Goal: Contribute content: Contribute content

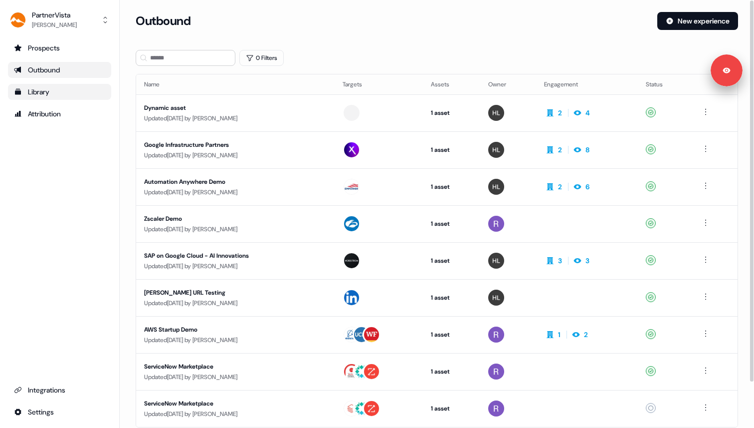
click at [66, 93] on div "Library" at bounding box center [59, 92] width 91 height 10
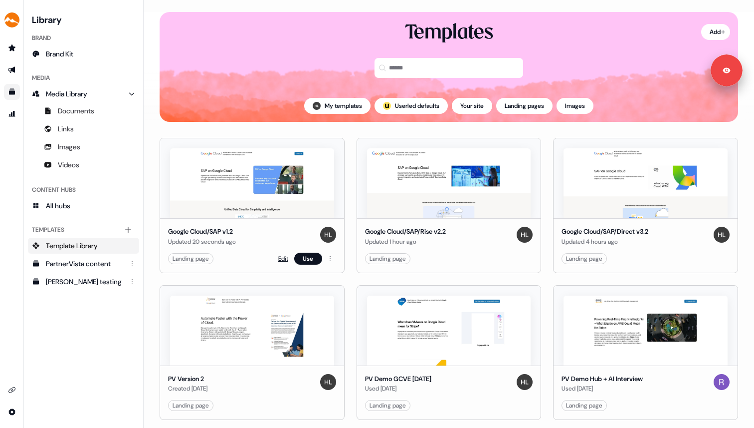
click at [283, 257] on link "Edit" at bounding box center [283, 258] width 10 height 10
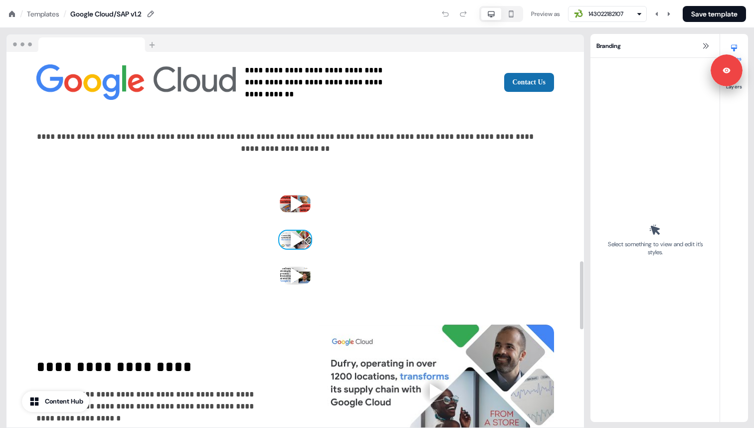
scroll to position [1152, 0]
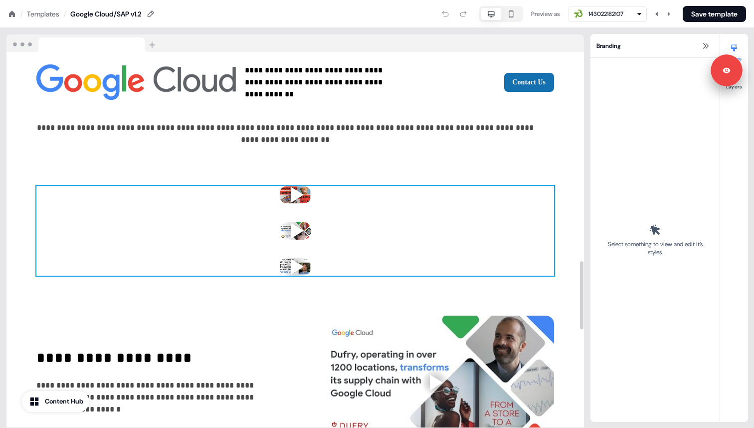
click at [330, 219] on div "To pick up a draggable item, press the space bar. While dragging, use the arrow…" at bounding box center [295, 231] width 518 height 90
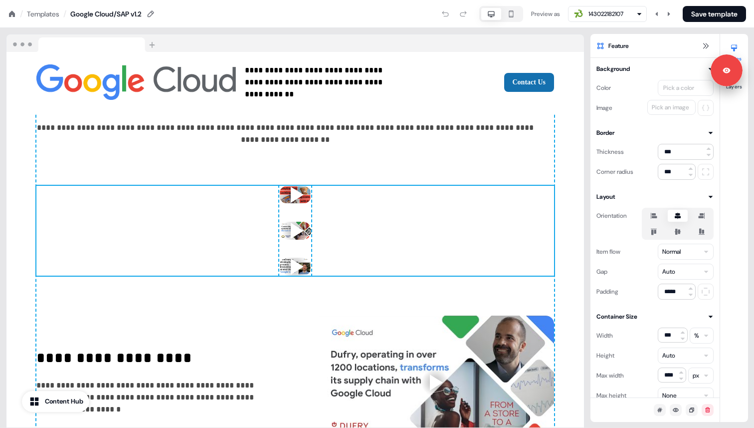
click at [447, 13] on div at bounding box center [455, 14] width 34 height 16
click at [303, 211] on div "To pick up a draggable item, press the space bar. While dragging, use the arrow…" at bounding box center [295, 231] width 32 height 90
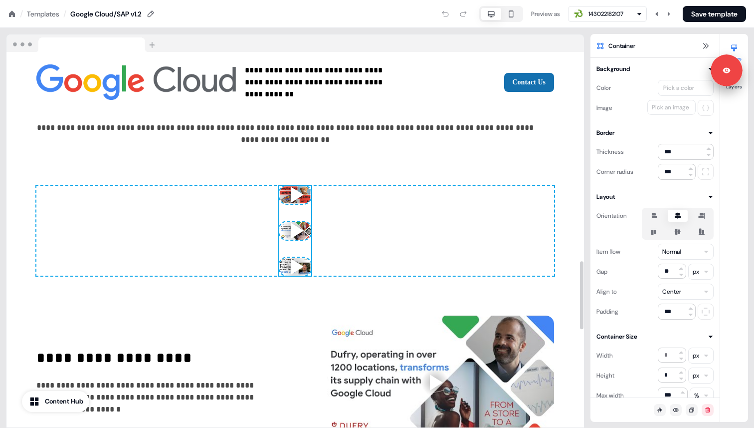
scroll to position [1110, 0]
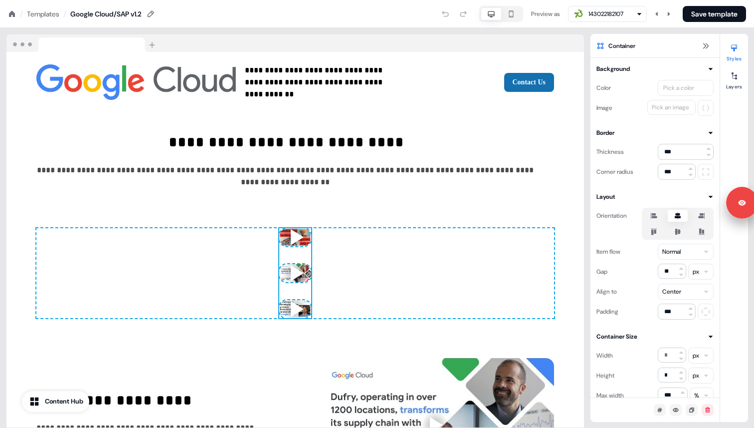
drag, startPoint x: 721, startPoint y: 68, endPoint x: 735, endPoint y: 200, distance: 132.0
click at [754, 200] on p "Signed in as [PERSON_NAME]" at bounding box center [766, 198] width 0 height 9
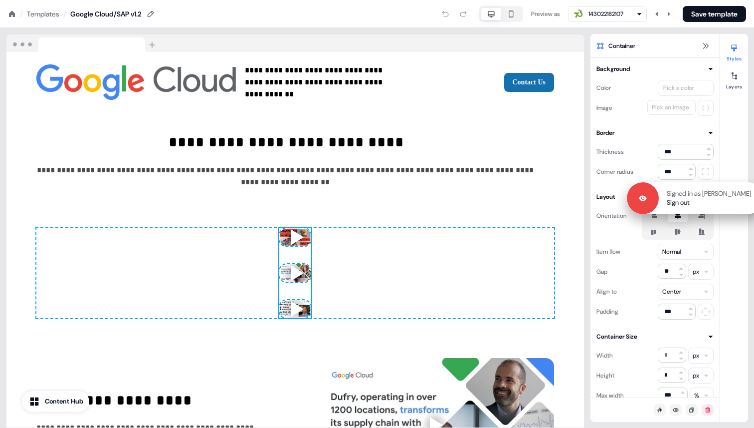
drag, startPoint x: 731, startPoint y: 80, endPoint x: 752, endPoint y: 206, distance: 127.4
click at [752, 206] on div "Signed in as [PERSON_NAME] Sign out" at bounding box center [695, 198] width 137 height 32
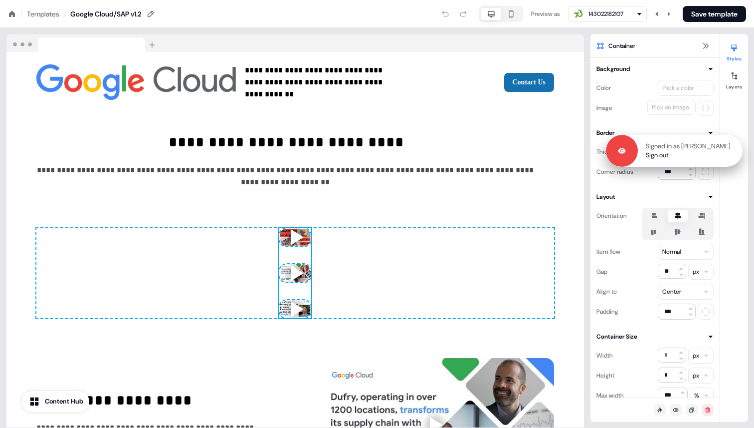
drag, startPoint x: 723, startPoint y: 72, endPoint x: 722, endPoint y: 151, distance: 78.8
click at [723, 152] on div "Signed in as [PERSON_NAME] Sign out" at bounding box center [690, 151] width 105 height 18
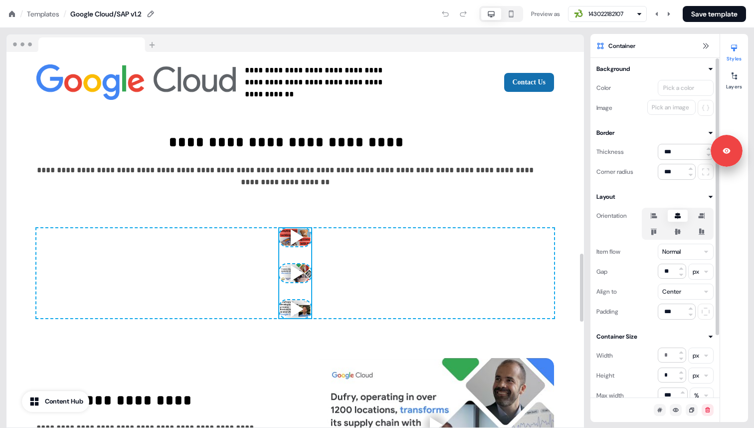
click at [339, 276] on div "To pick up a draggable item, press the space bar. While dragging, use the arrow…" at bounding box center [295, 273] width 518 height 90
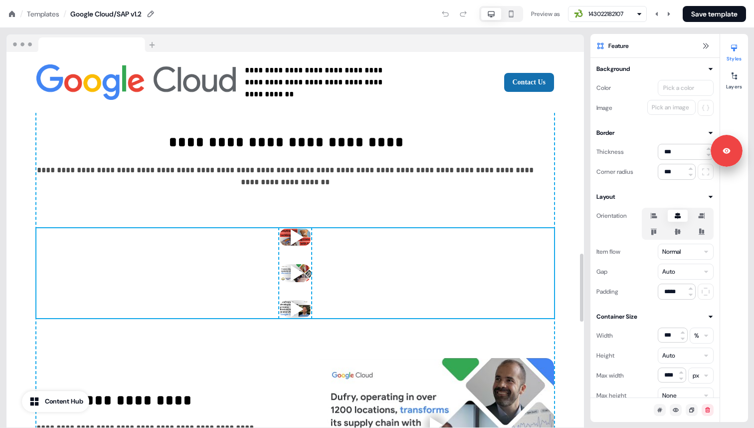
click at [203, 272] on div "To pick up a draggable item, press the space bar. While dragging, use the arrow…" at bounding box center [295, 273] width 518 height 90
click at [682, 233] on icon at bounding box center [678, 232] width 12 height 8
click at [682, 233] on button "button" at bounding box center [678, 232] width 8 height 8
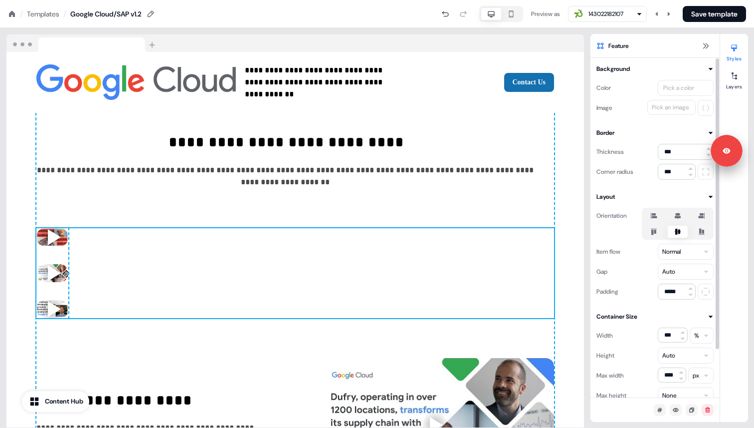
click at [663, 216] on label at bounding box center [654, 216] width 20 height 12
click at [658, 216] on button "button" at bounding box center [654, 216] width 8 height 8
click at [675, 213] on icon at bounding box center [678, 216] width 12 height 8
click at [675, 213] on button "button" at bounding box center [678, 216] width 8 height 8
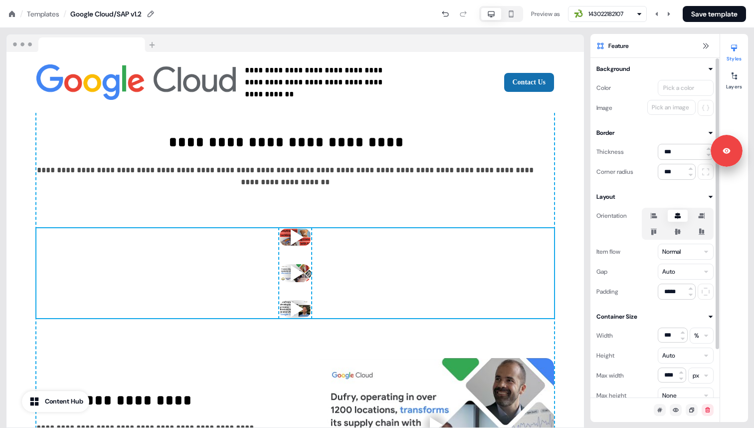
click at [678, 0] on html "**********" at bounding box center [377, 0] width 754 height 0
click at [678, 286] on input "*****" at bounding box center [677, 291] width 38 height 16
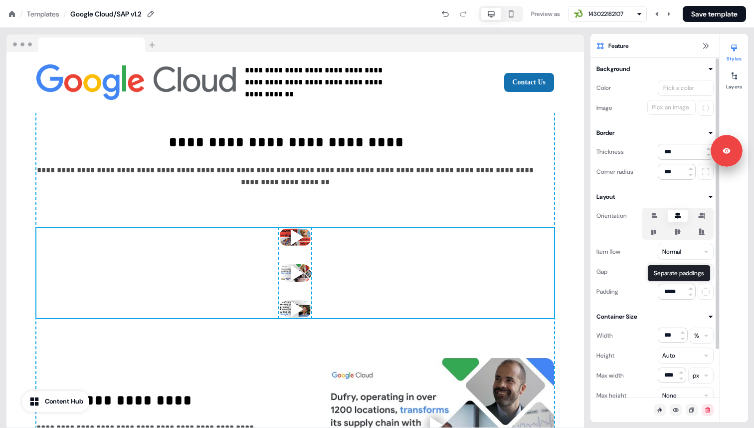
click at [706, 296] on button at bounding box center [706, 291] width 16 height 16
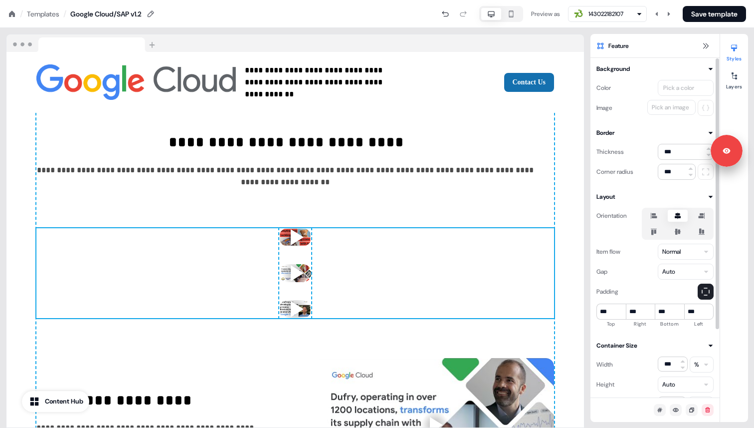
click at [706, 296] on button at bounding box center [706, 291] width 16 height 16
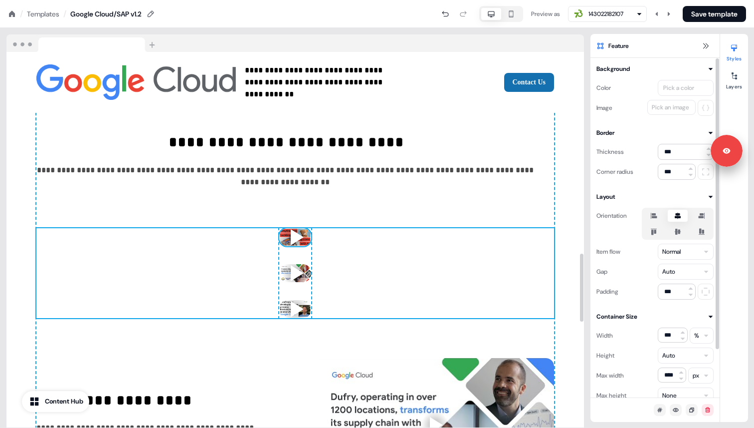
click at [298, 240] on div at bounding box center [295, 237] width 32 height 18
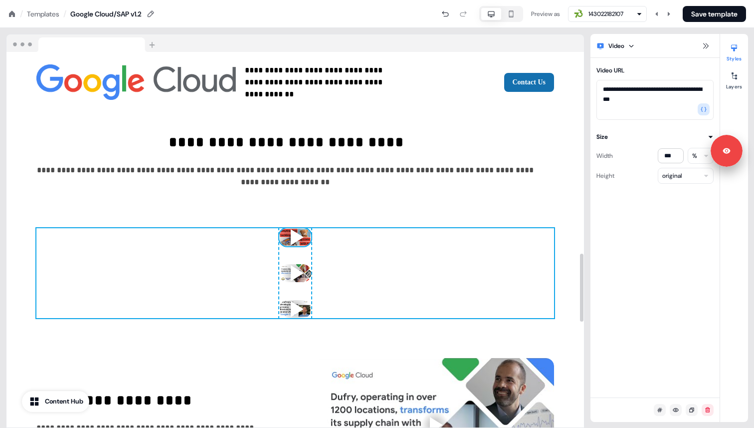
click at [506, 248] on div "To pick up a draggable item, press the space bar. While dragging, use the arrow…" at bounding box center [295, 273] width 518 height 90
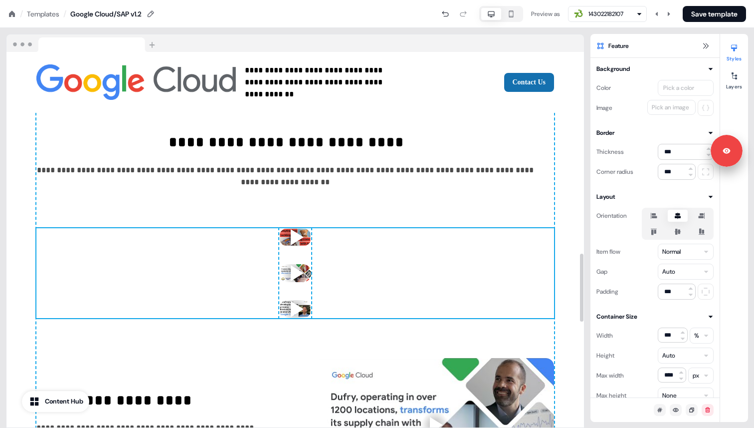
click at [496, 205] on div "**********" at bounding box center [295, 198] width 518 height 587
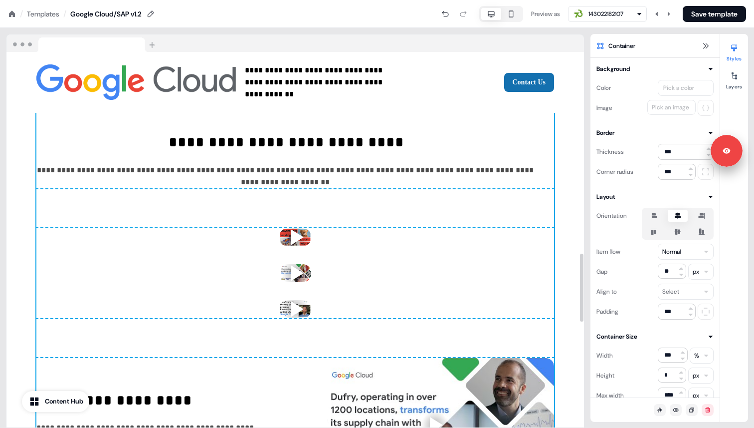
click at [310, 227] on div "**********" at bounding box center [295, 198] width 518 height 587
click at [303, 199] on div "**********" at bounding box center [295, 198] width 518 height 587
click at [737, 69] on div at bounding box center [734, 76] width 16 height 16
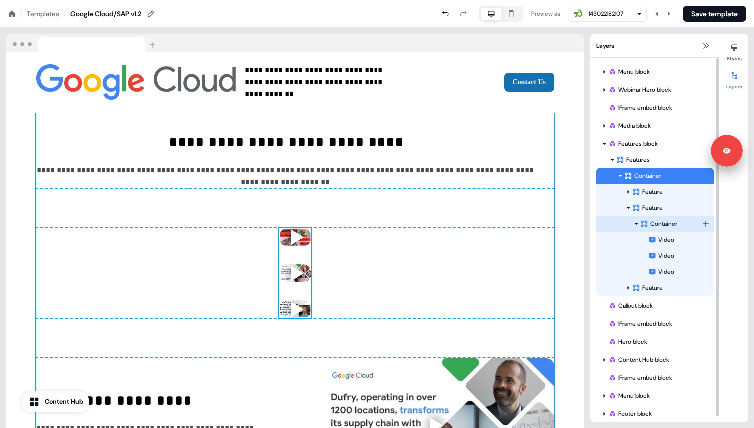
click at [674, 218] on div "Container" at bounding box center [655, 224] width 117 height 16
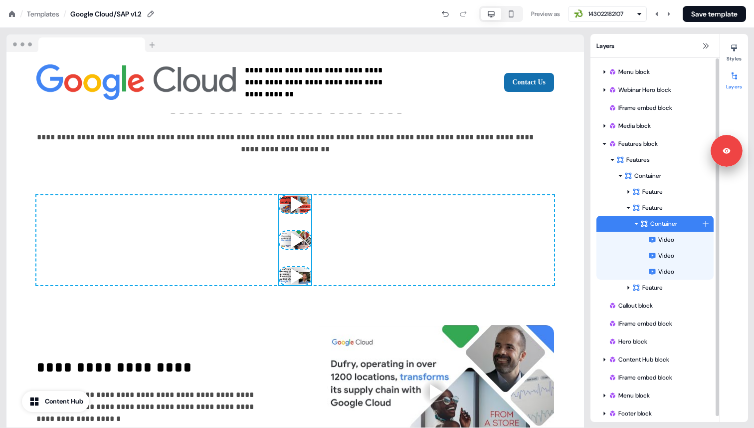
scroll to position [1144, 0]
click at [682, 210] on div "Feature" at bounding box center [667, 208] width 69 height 10
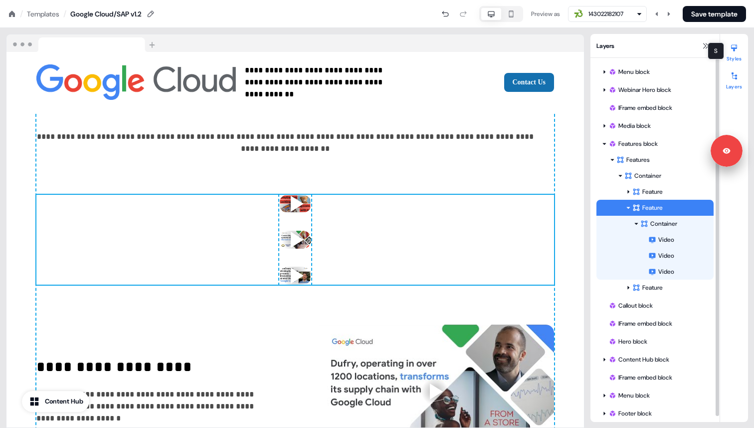
click at [731, 56] on button "Styles" at bounding box center [734, 51] width 28 height 22
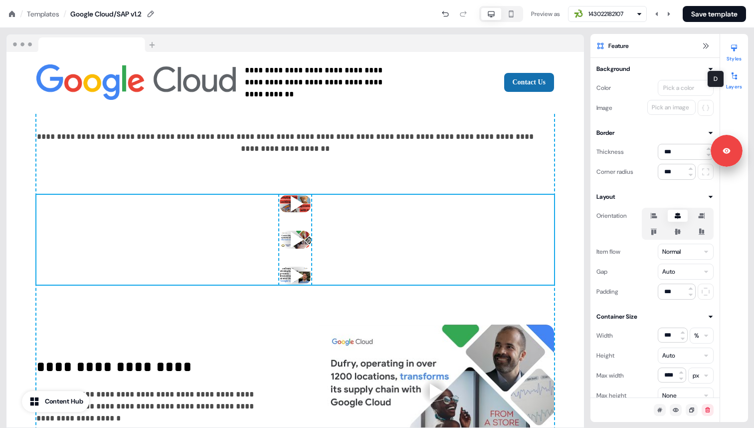
click at [735, 78] on icon at bounding box center [734, 75] width 5 height 7
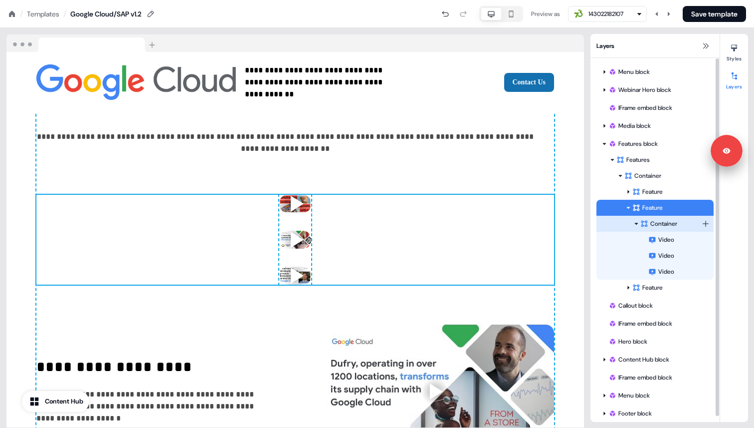
click at [679, 220] on div "Container" at bounding box center [671, 224] width 61 height 10
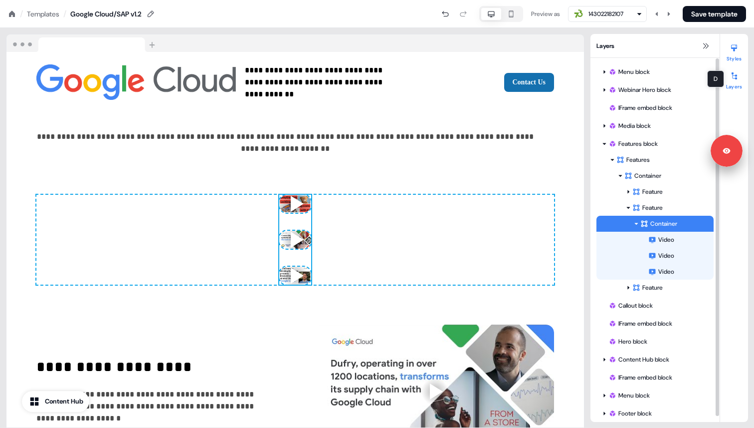
click at [739, 47] on div at bounding box center [734, 48] width 16 height 16
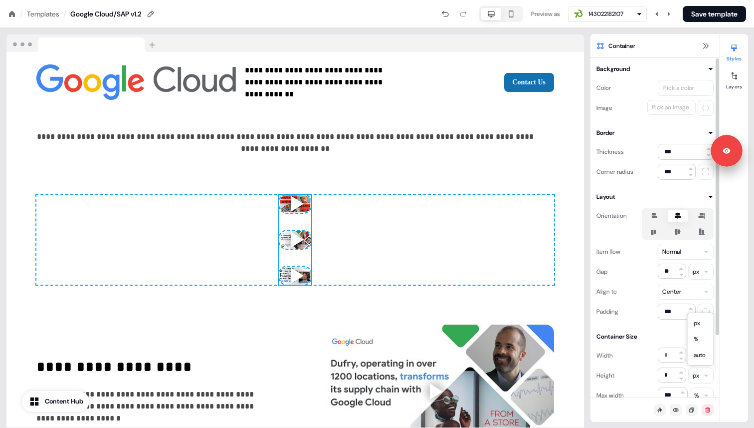
click at [695, 0] on html "**********" at bounding box center [377, 0] width 754 height 0
click at [672, 0] on html "**********" at bounding box center [377, 0] width 754 height 0
click at [672, 371] on input "*" at bounding box center [672, 374] width 28 height 15
click at [698, 0] on html "**********" at bounding box center [377, 0] width 754 height 0
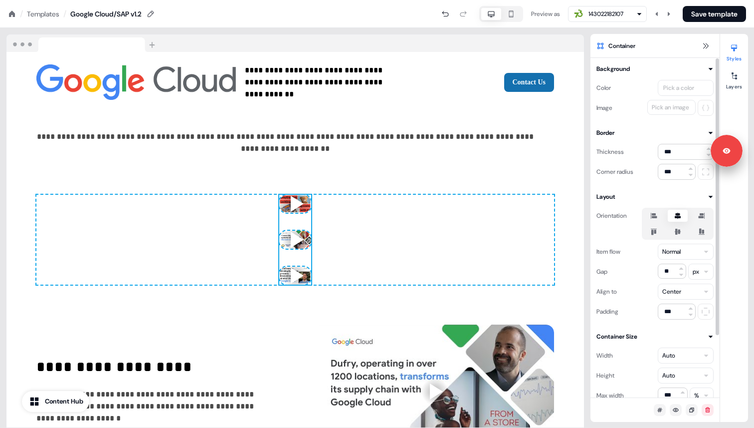
click at [645, 382] on div "Height Auto" at bounding box center [655, 375] width 117 height 16
click at [730, 84] on button "Layers" at bounding box center [734, 79] width 28 height 22
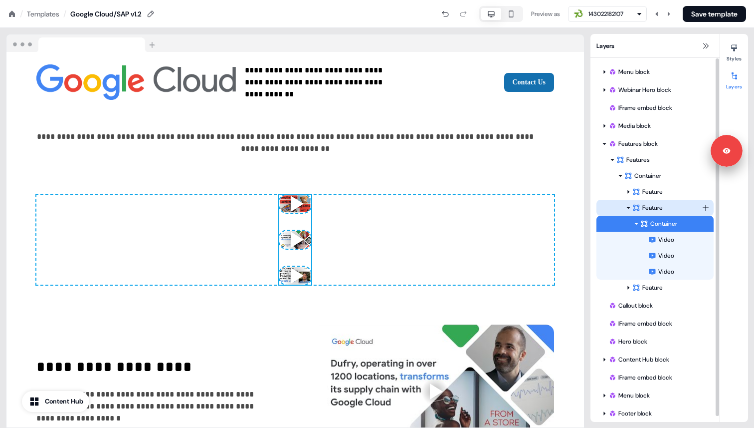
click at [667, 206] on div "Feature" at bounding box center [667, 208] width 69 height 10
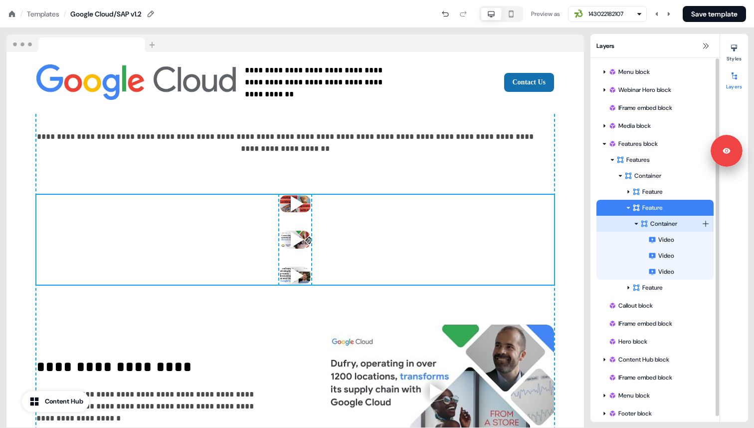
click at [669, 224] on div "Container" at bounding box center [671, 224] width 61 height 10
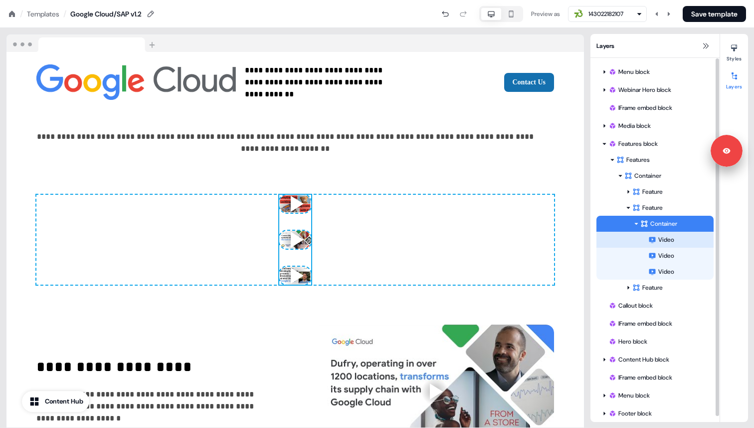
click at [668, 239] on div "Video" at bounding box center [681, 239] width 65 height 10
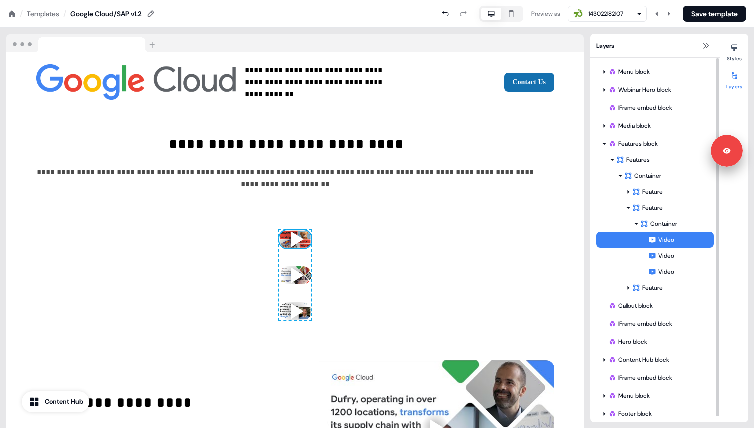
scroll to position [1108, 0]
click at [673, 223] on div "Container" at bounding box center [671, 224] width 61 height 10
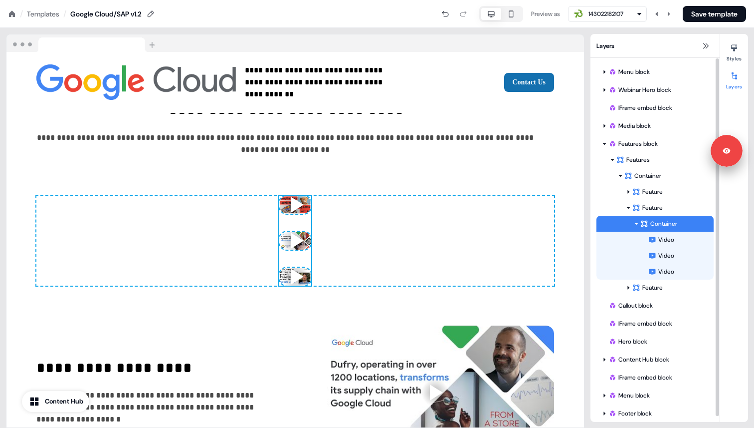
scroll to position [1144, 0]
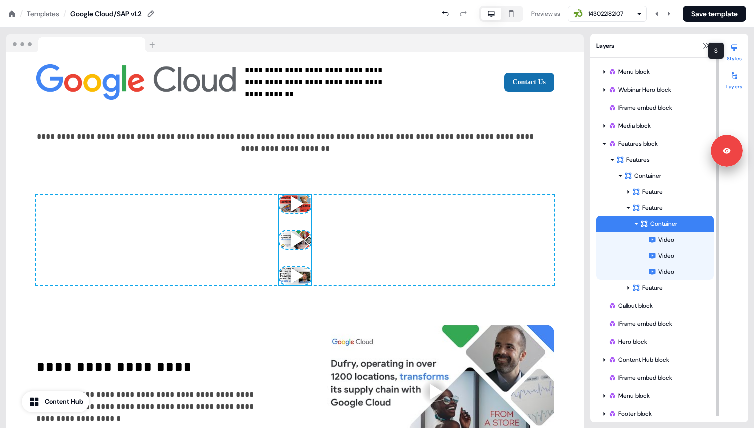
click at [732, 53] on div at bounding box center [734, 48] width 16 height 16
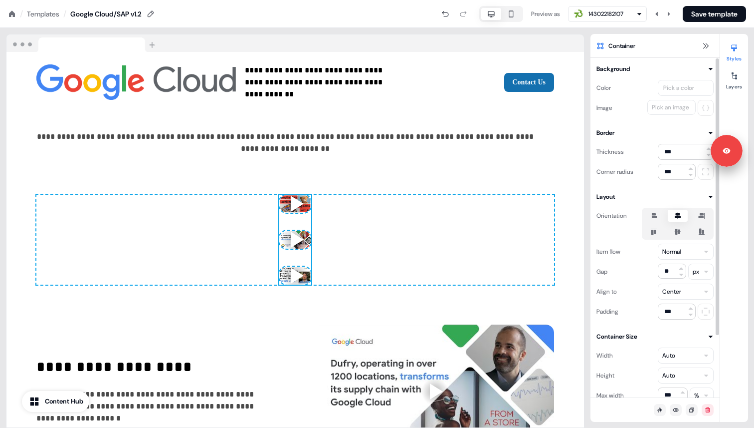
click at [656, 210] on label at bounding box center [654, 216] width 20 height 12
click at [656, 212] on button "button" at bounding box center [654, 216] width 8 height 8
click at [655, 236] on label at bounding box center [654, 232] width 20 height 12
click at [655, 235] on button "button" at bounding box center [654, 232] width 8 height 8
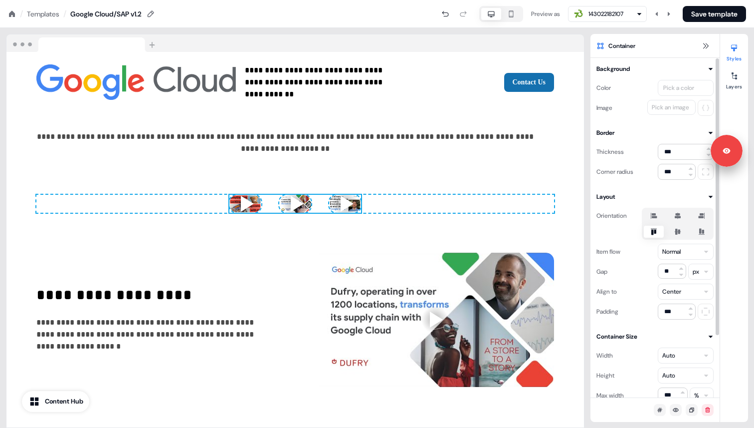
click at [675, 229] on icon at bounding box center [678, 232] width 12 height 8
click at [675, 229] on button "button" at bounding box center [678, 232] width 8 height 8
click at [658, 215] on icon at bounding box center [654, 216] width 12 height 8
click at [658, 215] on button "button" at bounding box center [654, 216] width 8 height 8
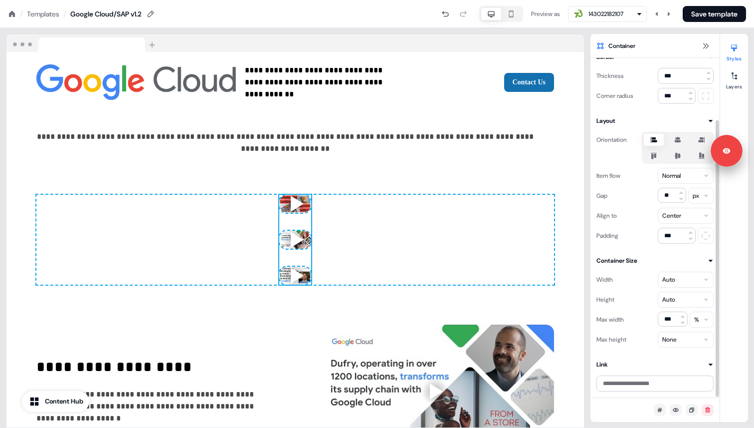
scroll to position [75, 0]
click at [736, 79] on icon at bounding box center [734, 75] width 5 height 7
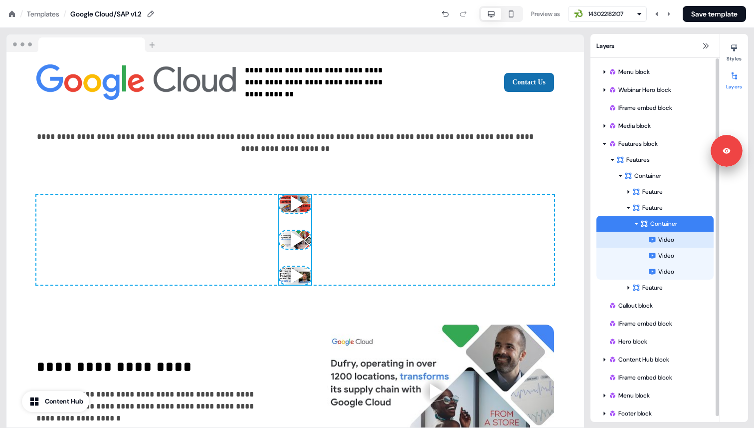
click at [684, 242] on div "Video" at bounding box center [681, 239] width 65 height 10
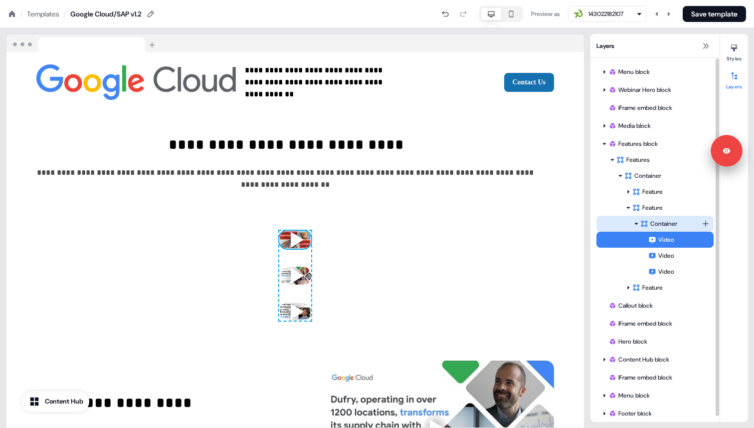
click at [679, 226] on div "Container" at bounding box center [671, 224] width 61 height 10
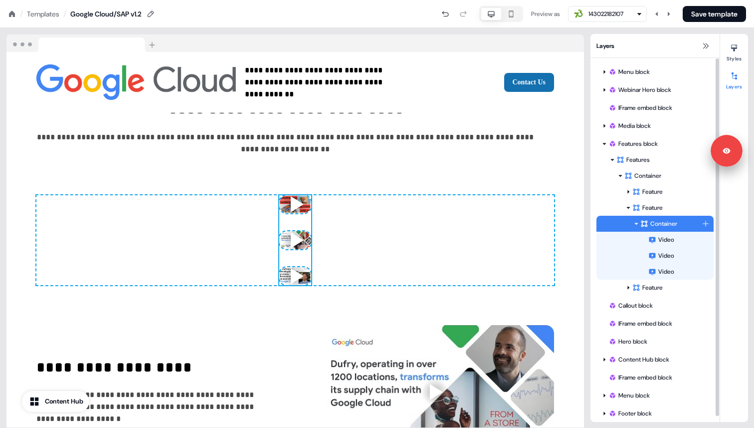
scroll to position [1144, 0]
click at [682, 210] on div "Feature" at bounding box center [667, 208] width 69 height 10
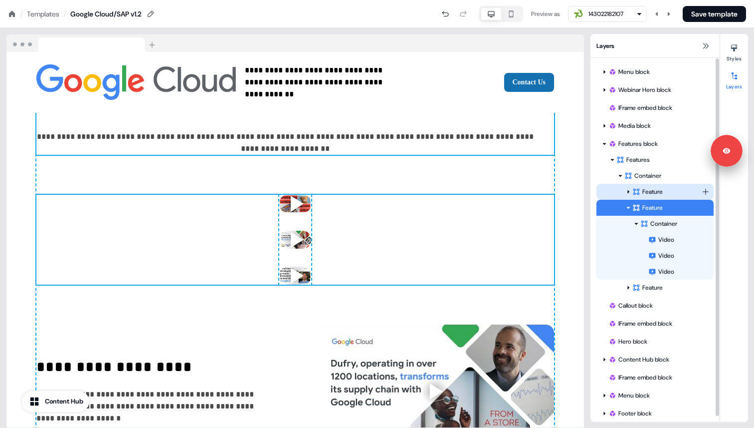
click at [677, 193] on div "Feature" at bounding box center [667, 192] width 69 height 10
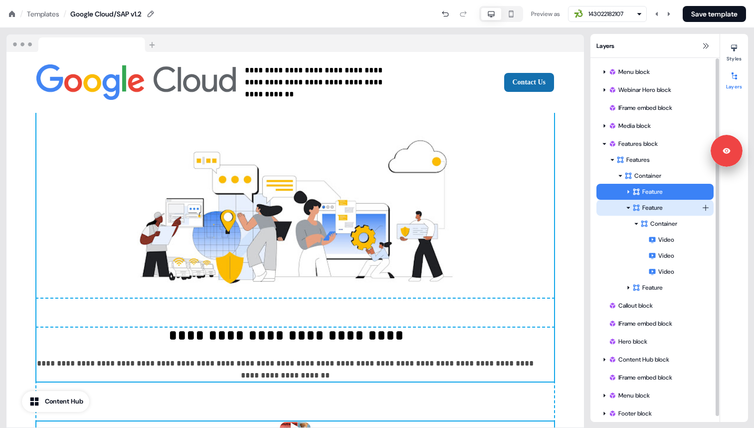
click at [677, 211] on div "Feature" at bounding box center [667, 208] width 69 height 10
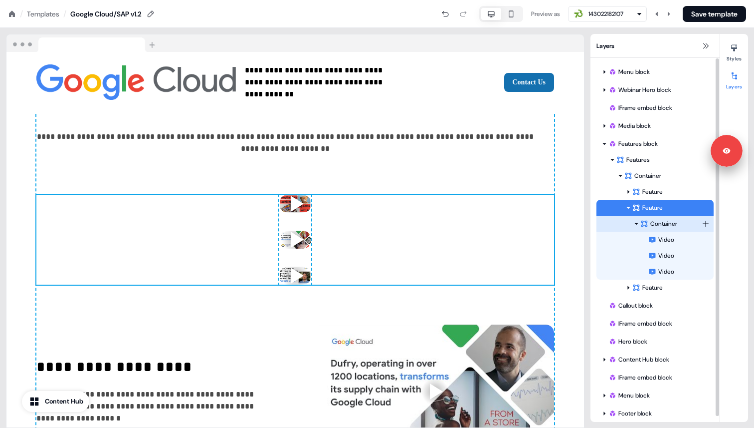
click at [677, 222] on div "Container" at bounding box center [671, 224] width 61 height 10
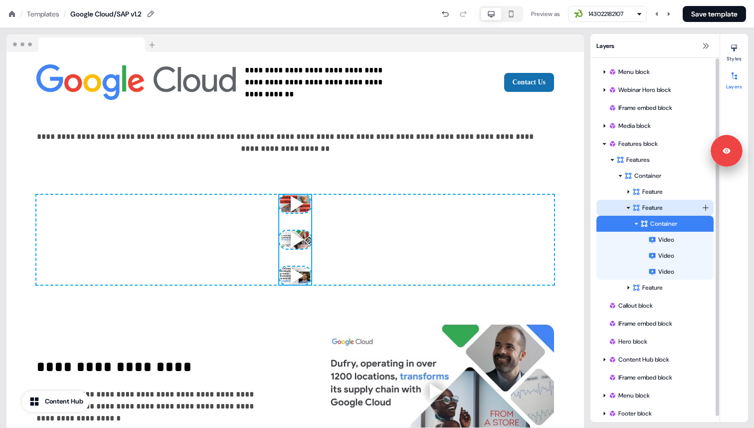
click at [674, 210] on div "Feature" at bounding box center [667, 208] width 69 height 10
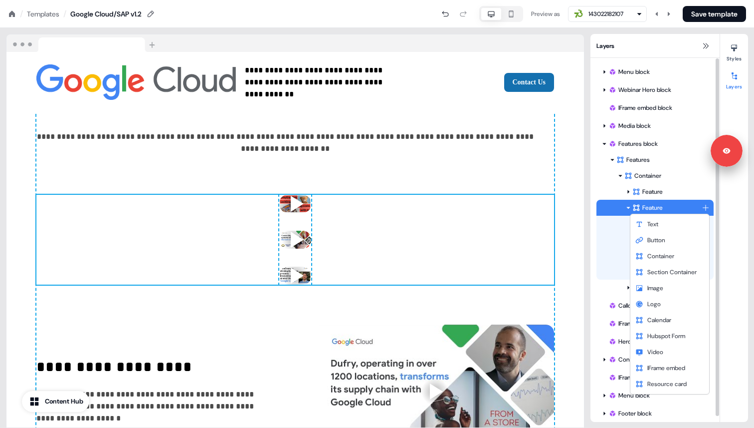
click at [705, 0] on html "**********" at bounding box center [377, 0] width 754 height 0
click at [691, 253] on div "Container" at bounding box center [670, 256] width 75 height 16
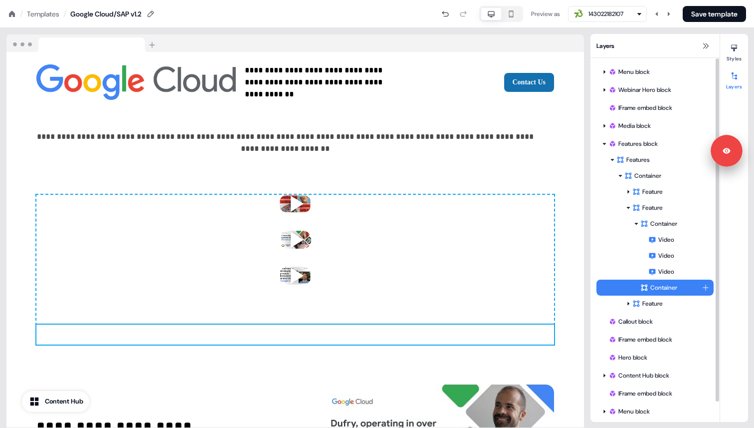
click at [683, 286] on div "Container" at bounding box center [671, 287] width 61 height 10
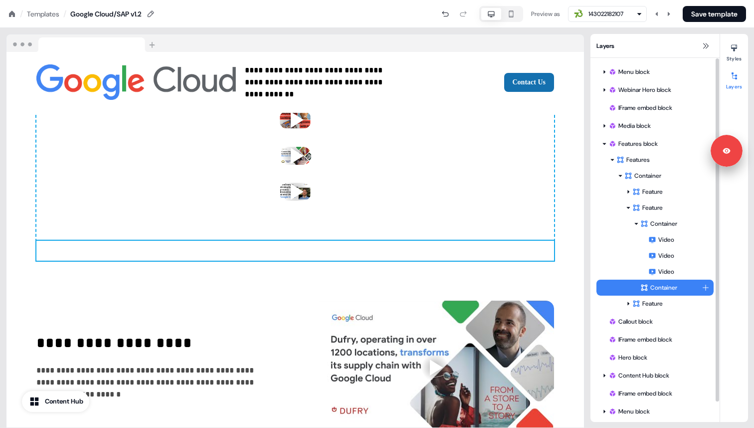
scroll to position [1238, 0]
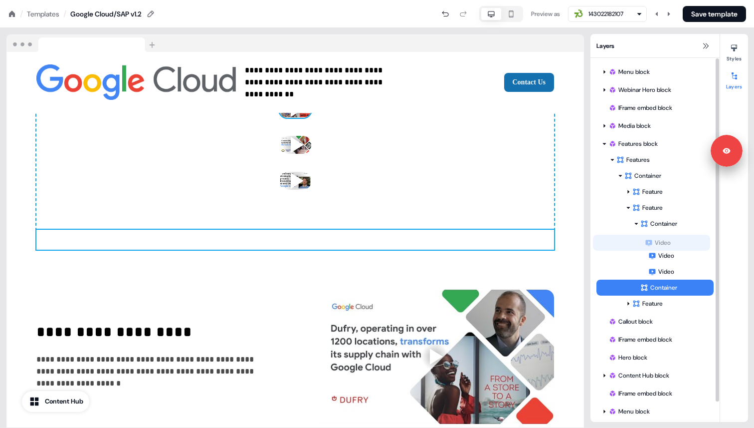
click at [679, 245] on div "Video Video Video Video To pick up a draggable item, press the space bar. While…" at bounding box center [655, 255] width 117 height 48
click at [671, 291] on div "Container" at bounding box center [671, 287] width 61 height 10
click at [676, 236] on div "Video" at bounding box center [681, 239] width 65 height 10
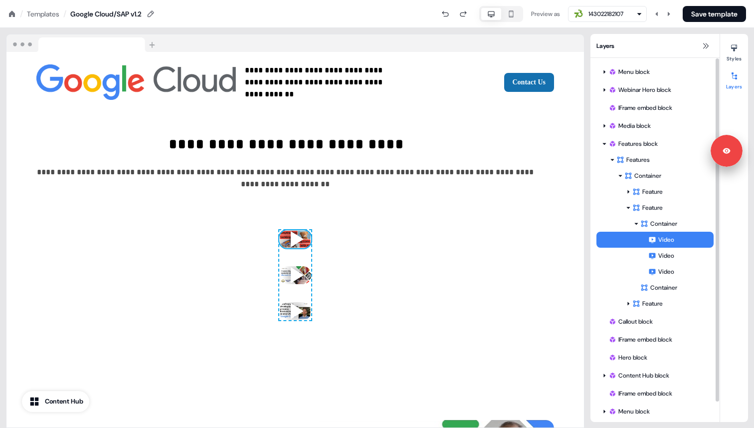
scroll to position [1108, 0]
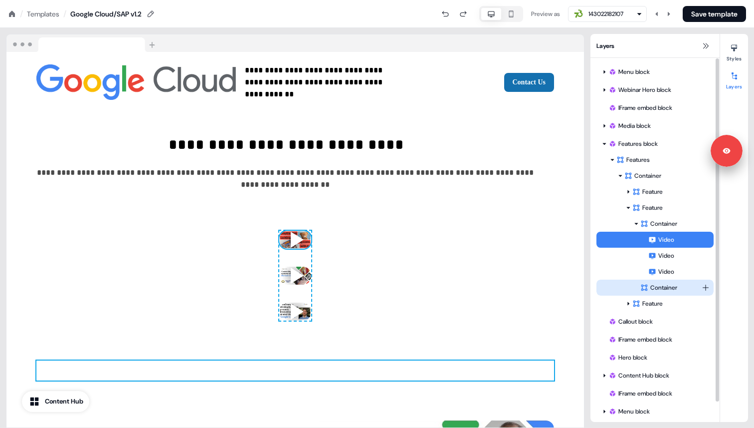
click at [674, 286] on div "Container" at bounding box center [671, 287] width 61 height 10
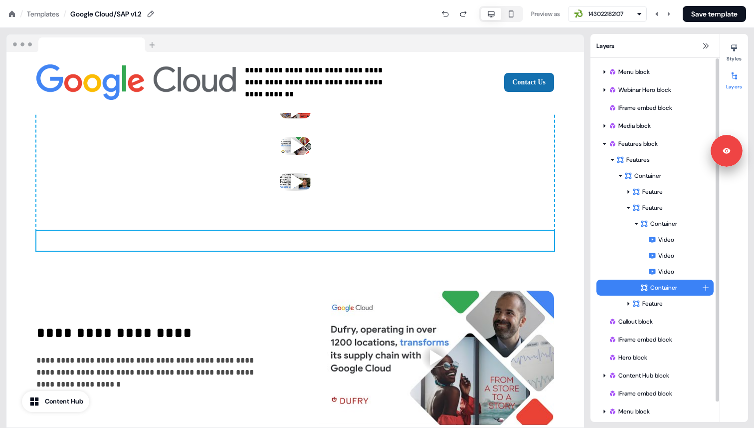
scroll to position [1238, 0]
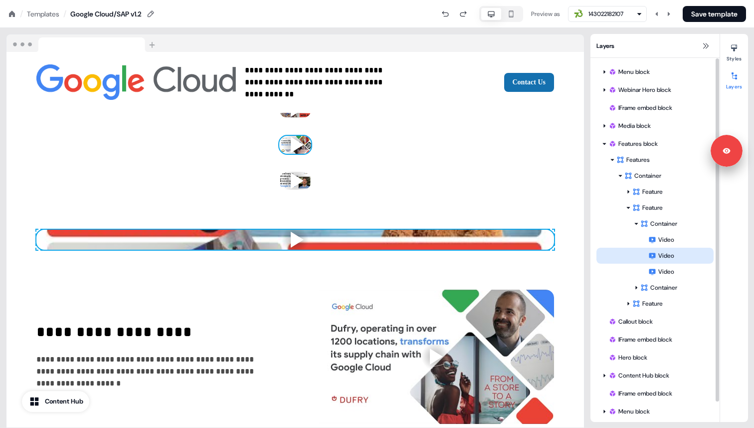
click at [675, 254] on div "Video" at bounding box center [681, 255] width 65 height 10
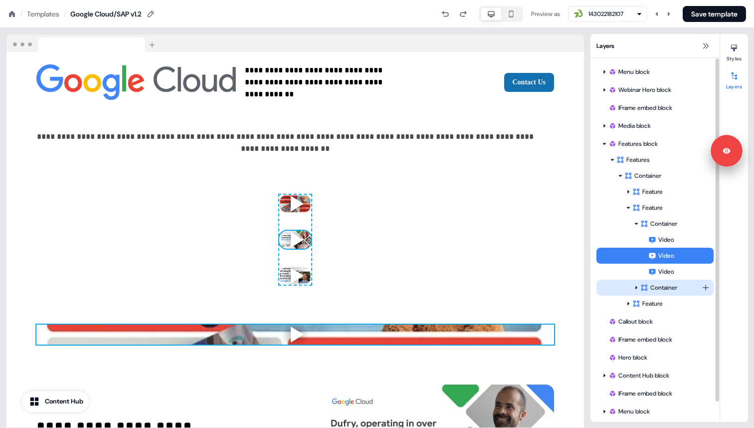
click at [675, 285] on div "Container" at bounding box center [671, 287] width 61 height 10
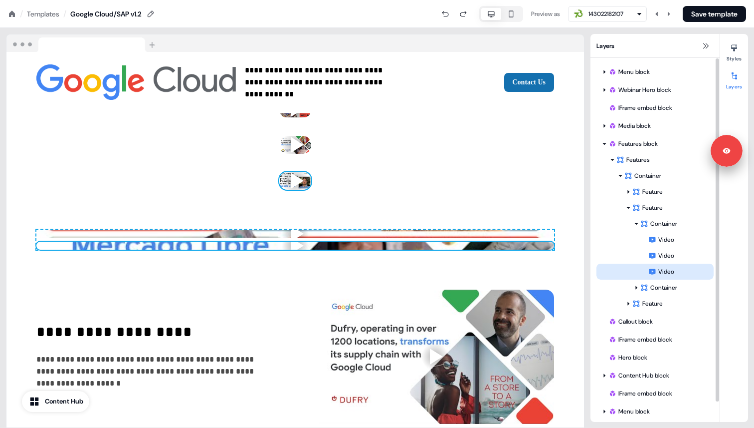
click at [675, 272] on div "Video" at bounding box center [681, 271] width 65 height 10
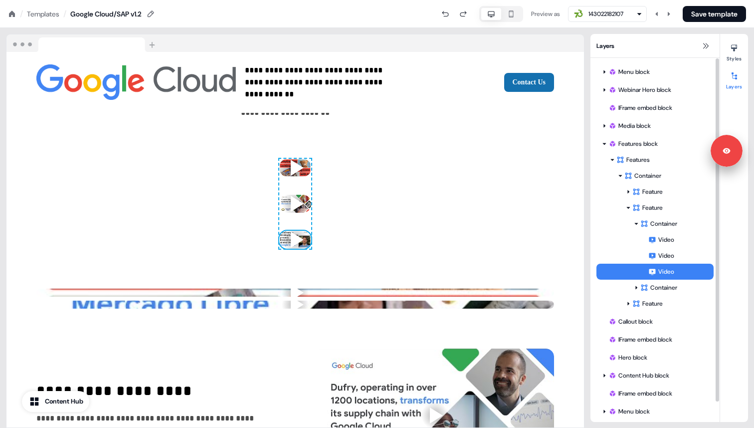
scroll to position [1179, 0]
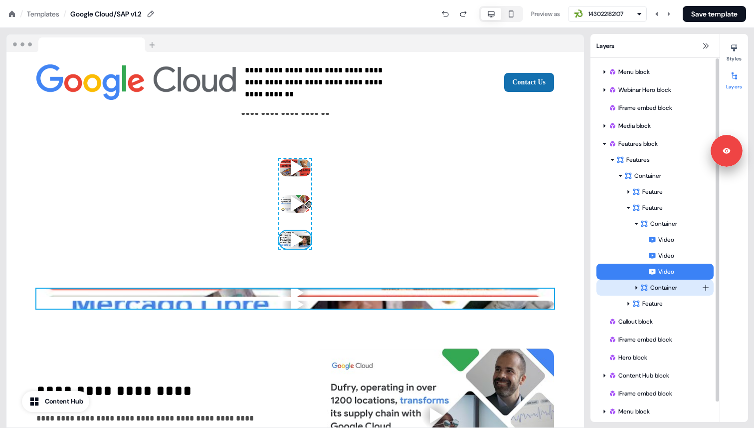
click at [675, 288] on div "Container" at bounding box center [671, 287] width 61 height 10
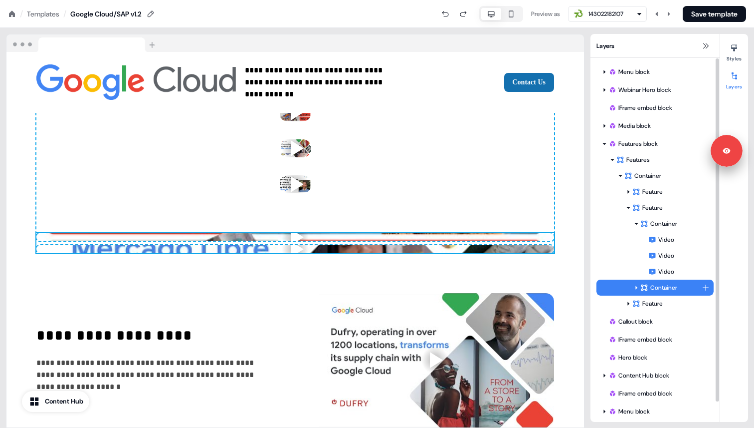
scroll to position [1238, 0]
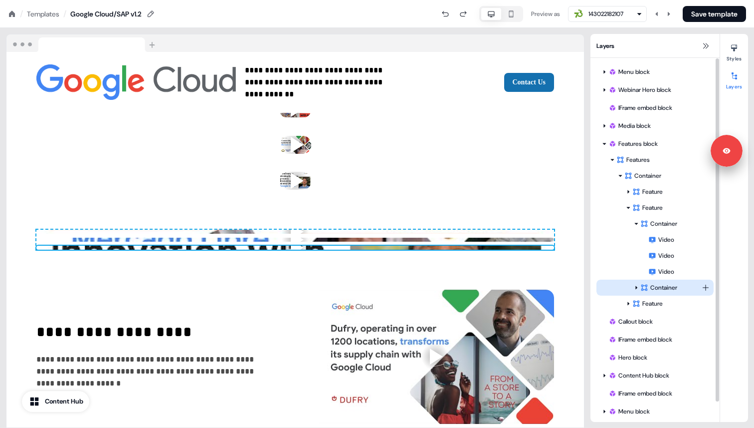
click at [675, 288] on div "Container" at bounding box center [671, 287] width 61 height 10
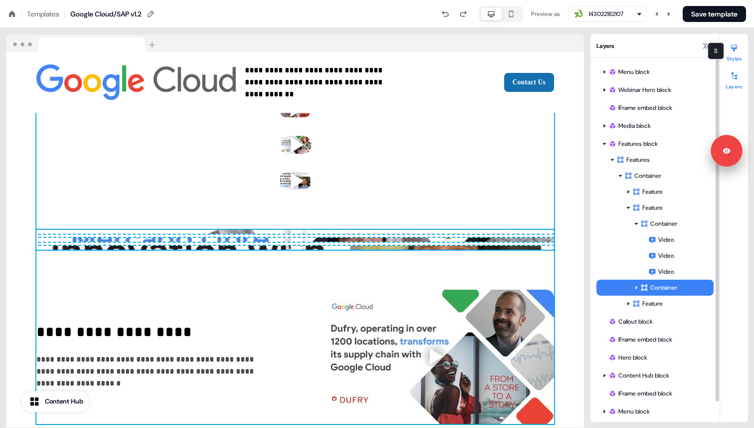
click at [737, 56] on button "Styles" at bounding box center [734, 51] width 28 height 22
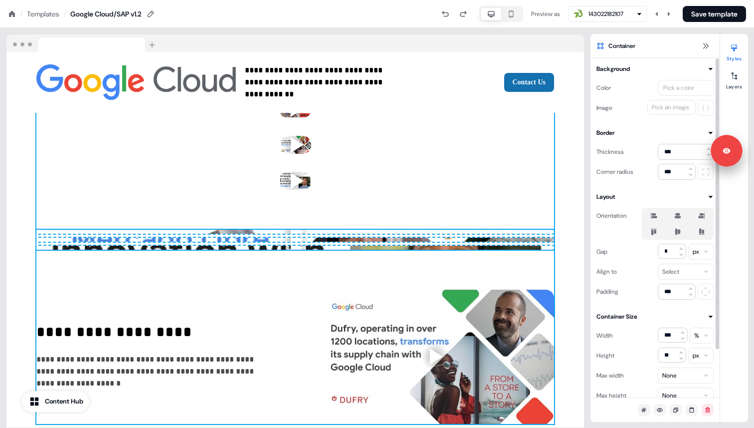
click at [695, 0] on html "**********" at bounding box center [377, 0] width 754 height 0
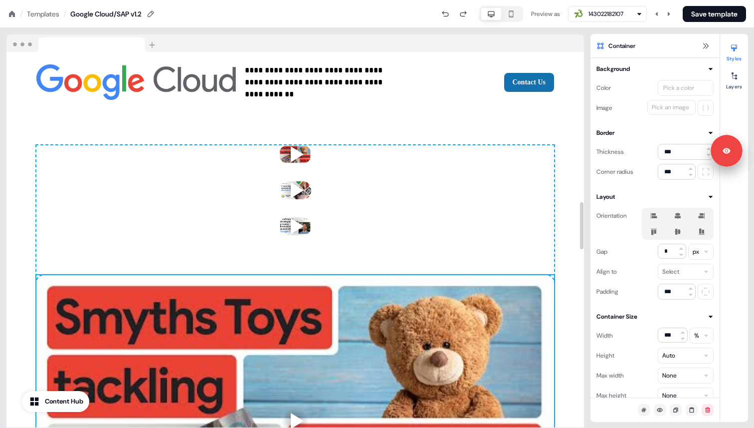
scroll to position [1190, 0]
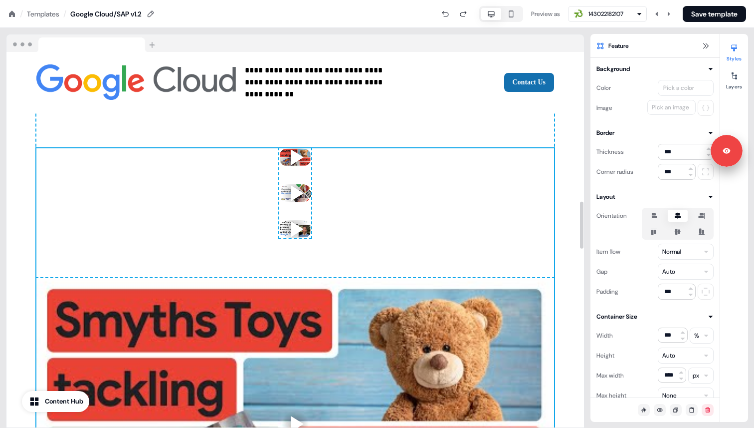
click at [310, 175] on div "To pick up a draggable item, press the space bar. While dragging, use the arrow…" at bounding box center [295, 193] width 32 height 90
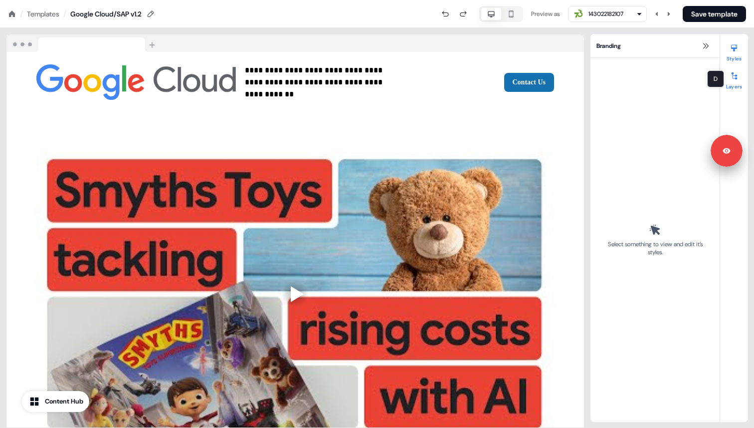
click at [729, 75] on div at bounding box center [734, 76] width 16 height 16
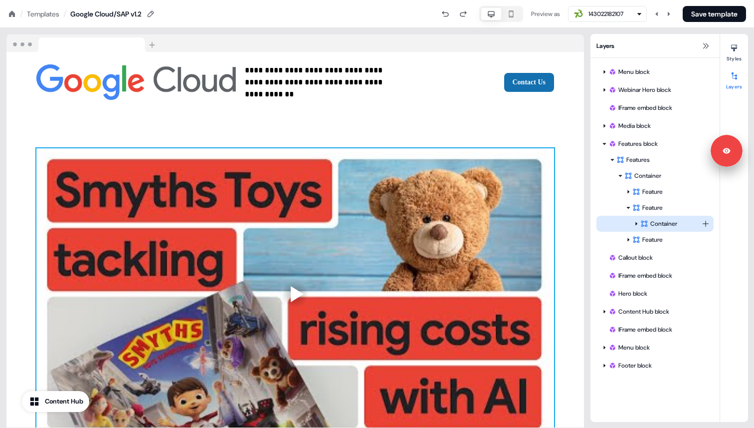
click at [674, 217] on div "Container" at bounding box center [655, 224] width 117 height 16
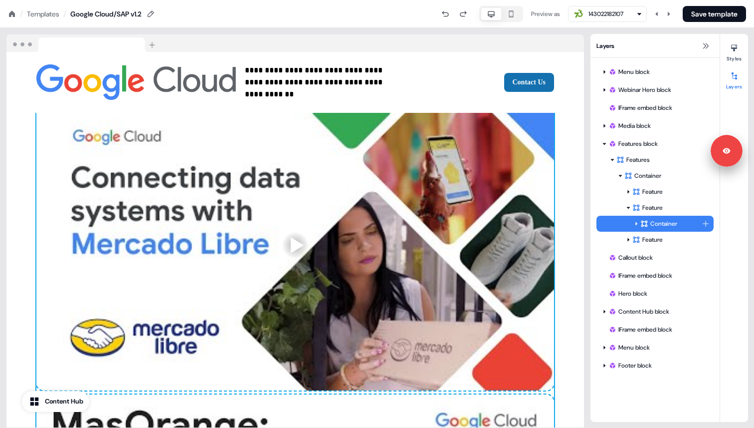
scroll to position [1540, 0]
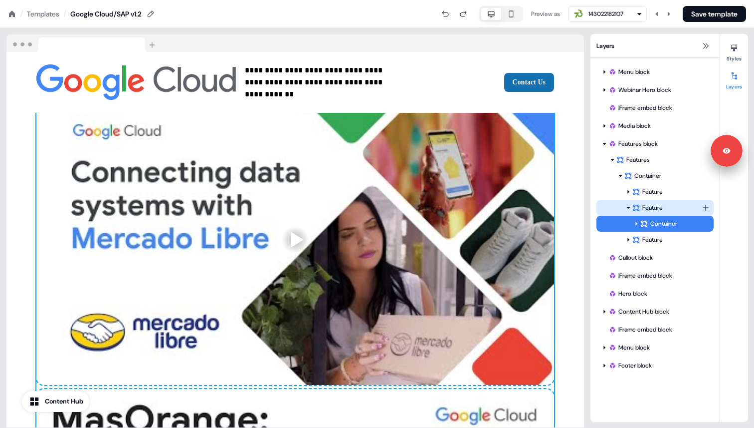
click at [675, 205] on div "Feature" at bounding box center [667, 208] width 69 height 10
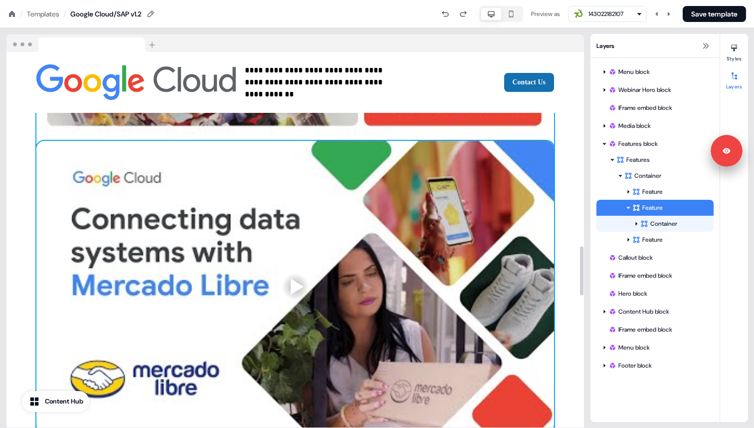
scroll to position [1477, 0]
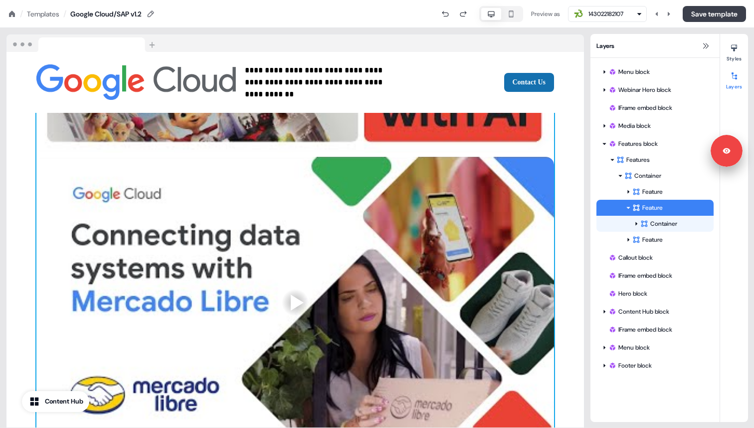
click at [714, 11] on button "Save template" at bounding box center [714, 14] width 63 height 16
